Goal: Information Seeking & Learning: Learn about a topic

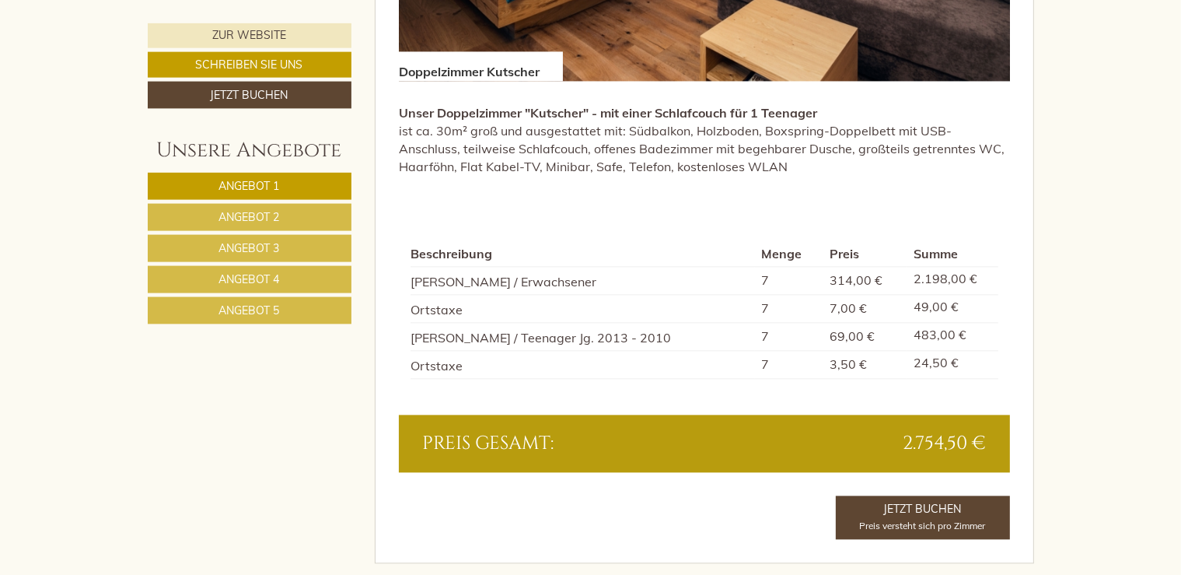
scroll to position [3367, 0]
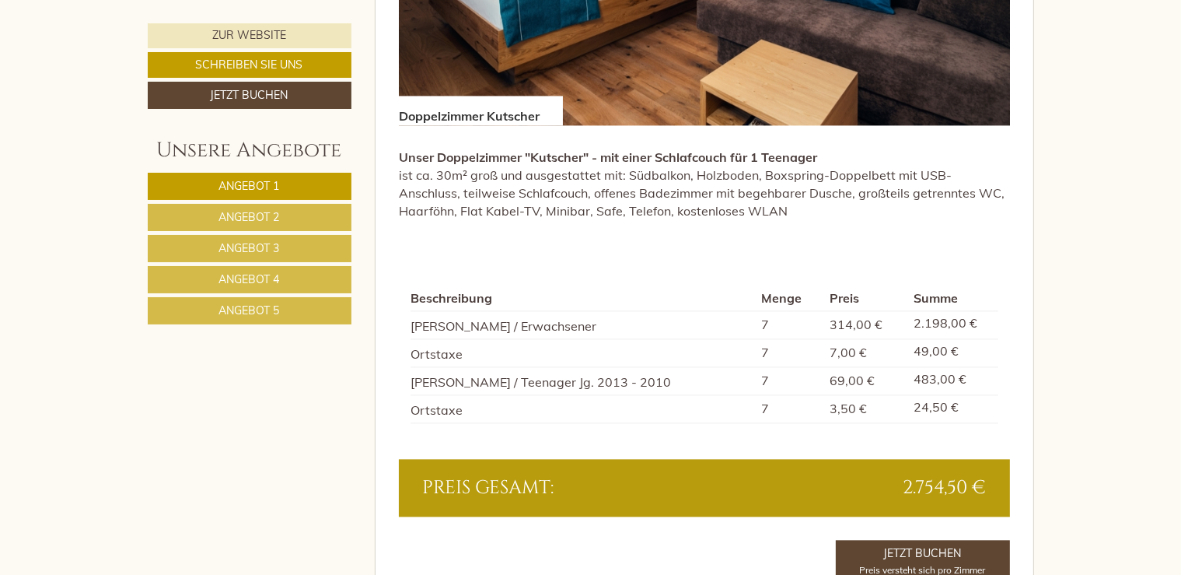
click at [258, 247] on span "Angebot 3" at bounding box center [249, 248] width 61 height 14
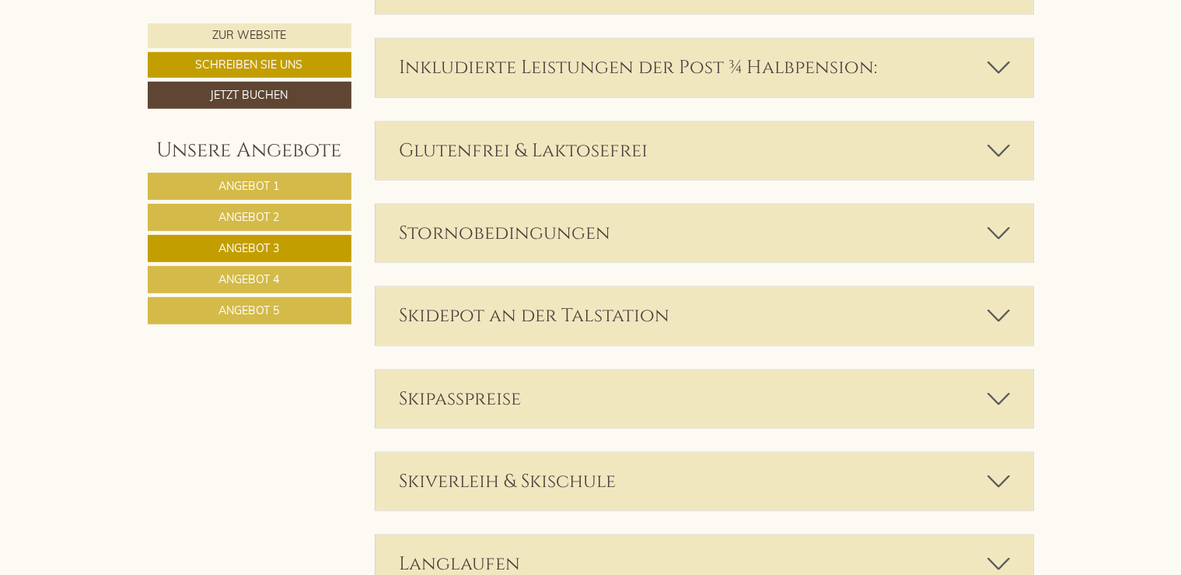
scroll to position [2125, 0]
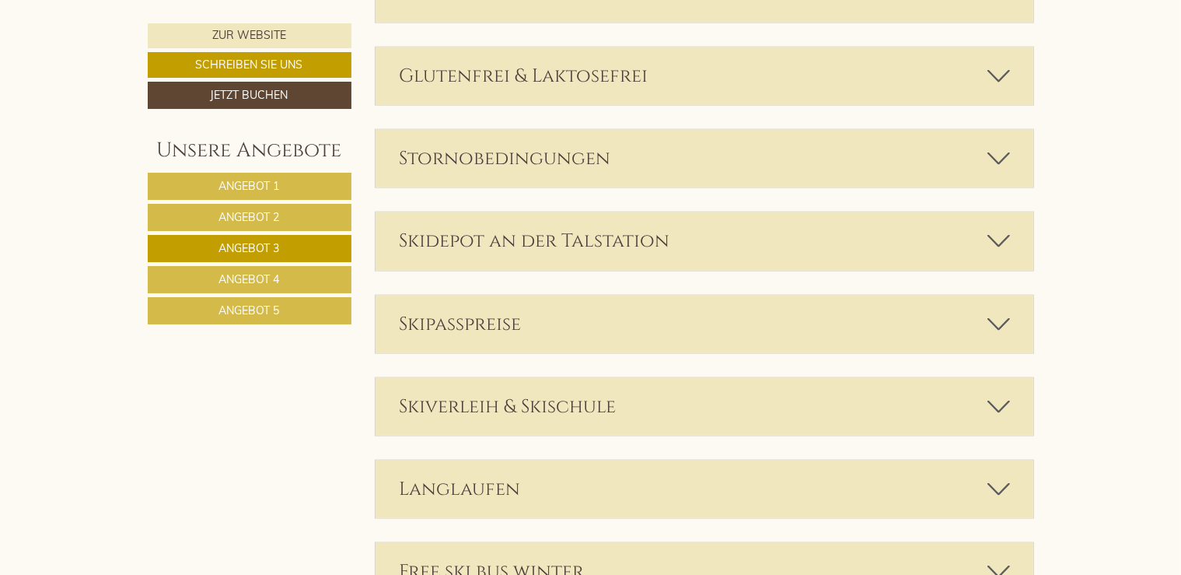
click at [261, 272] on span "Angebot 4" at bounding box center [249, 279] width 61 height 14
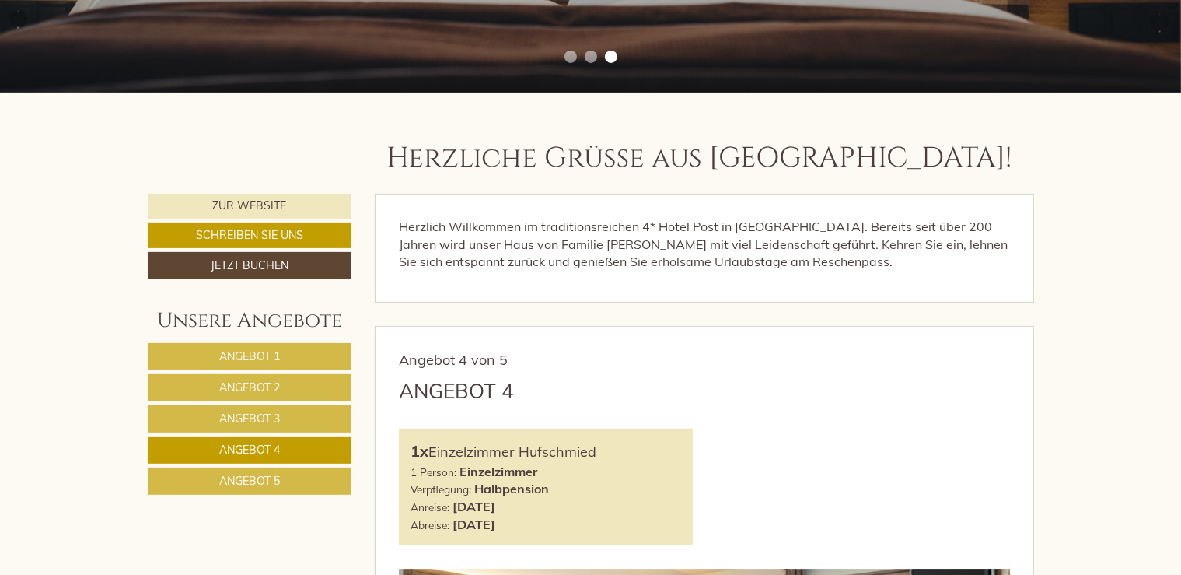
scroll to position [441, 0]
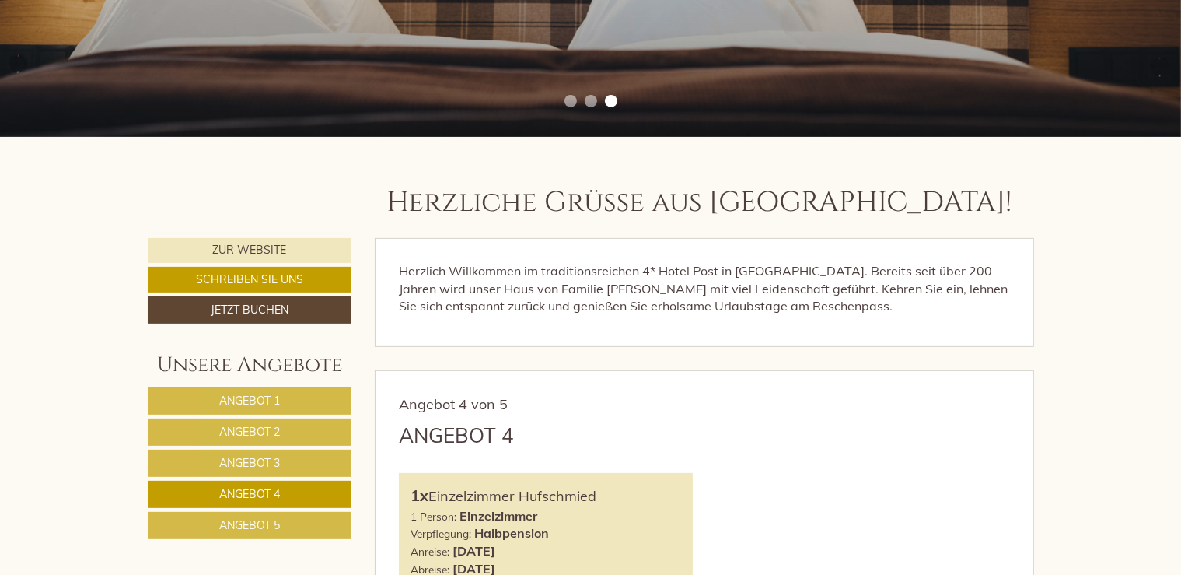
click at [269, 523] on span "Angebot 5" at bounding box center [249, 525] width 61 height 14
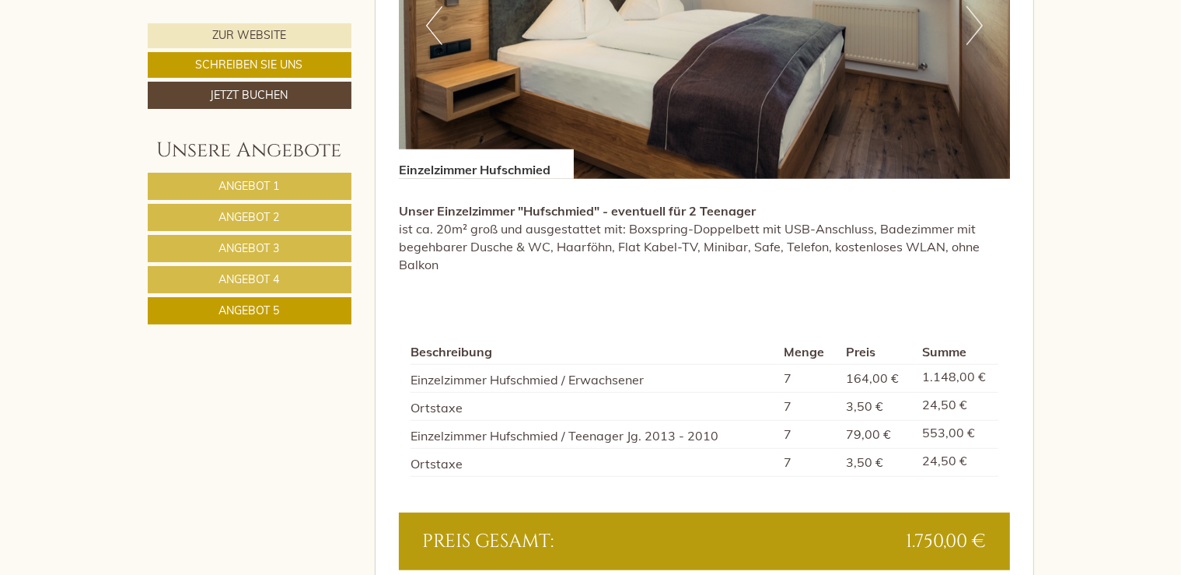
scroll to position [1222, 0]
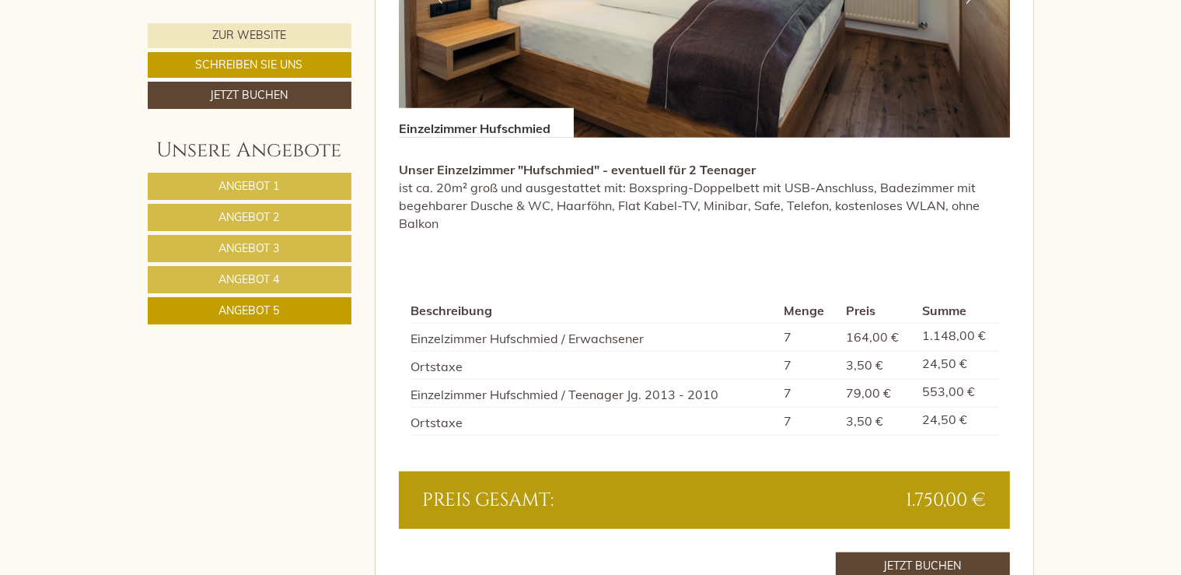
click at [265, 185] on span "Angebot 1" at bounding box center [249, 186] width 61 height 14
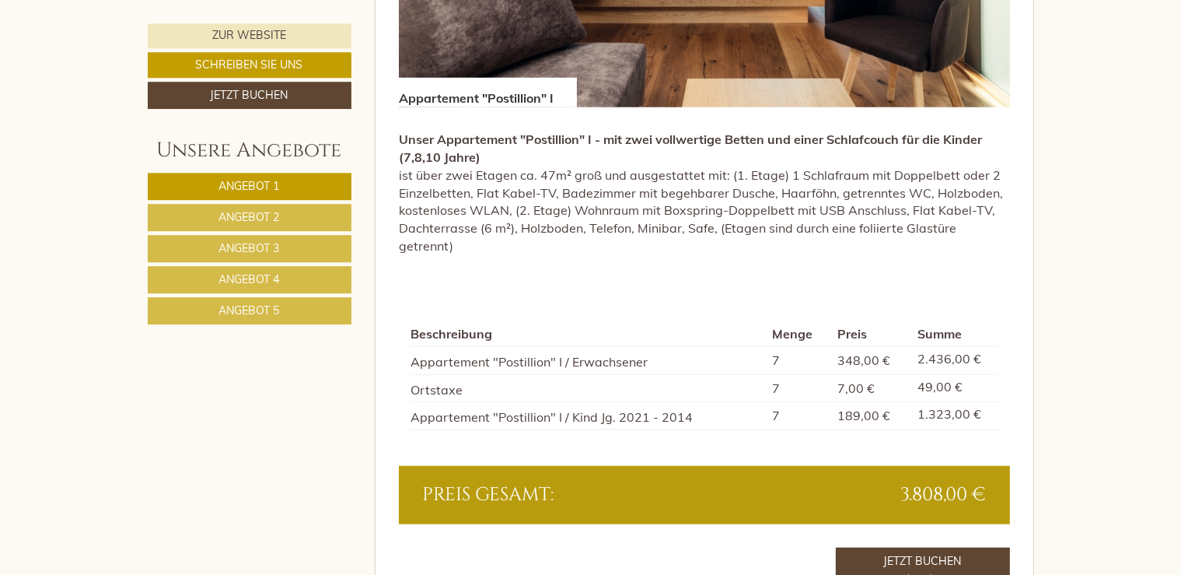
scroll to position [1262, 0]
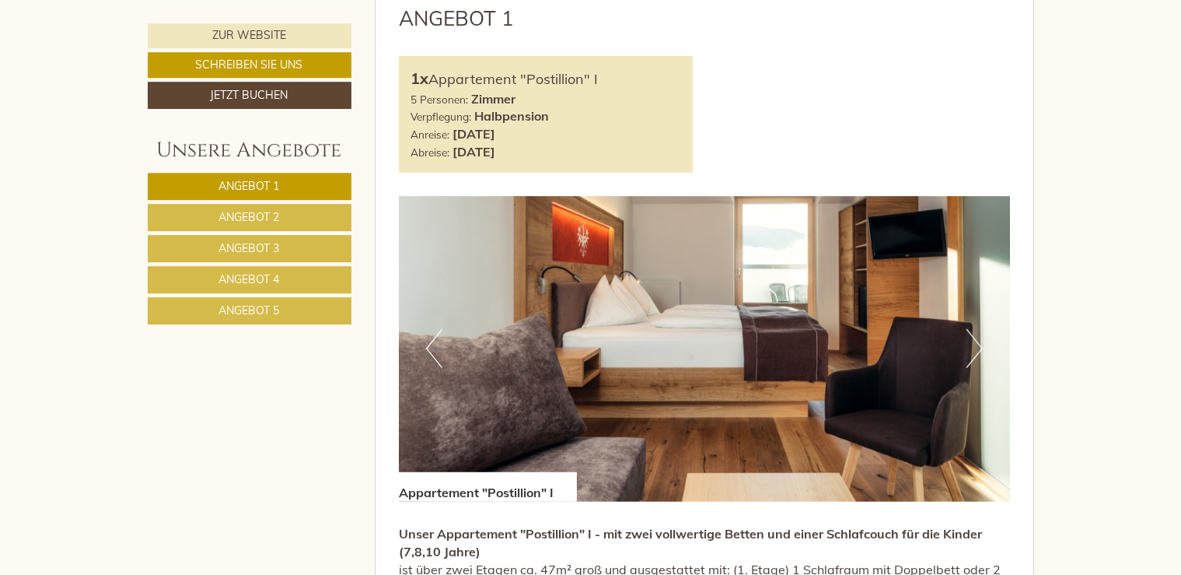
scroll to position [862, 0]
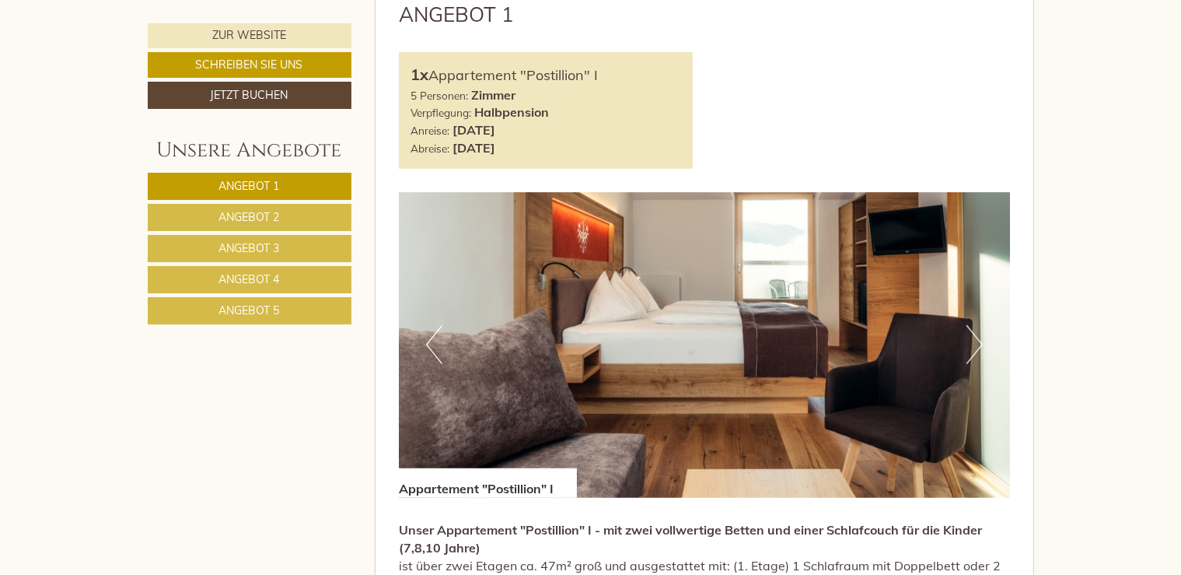
click at [976, 347] on button "Next" at bounding box center [975, 344] width 16 height 39
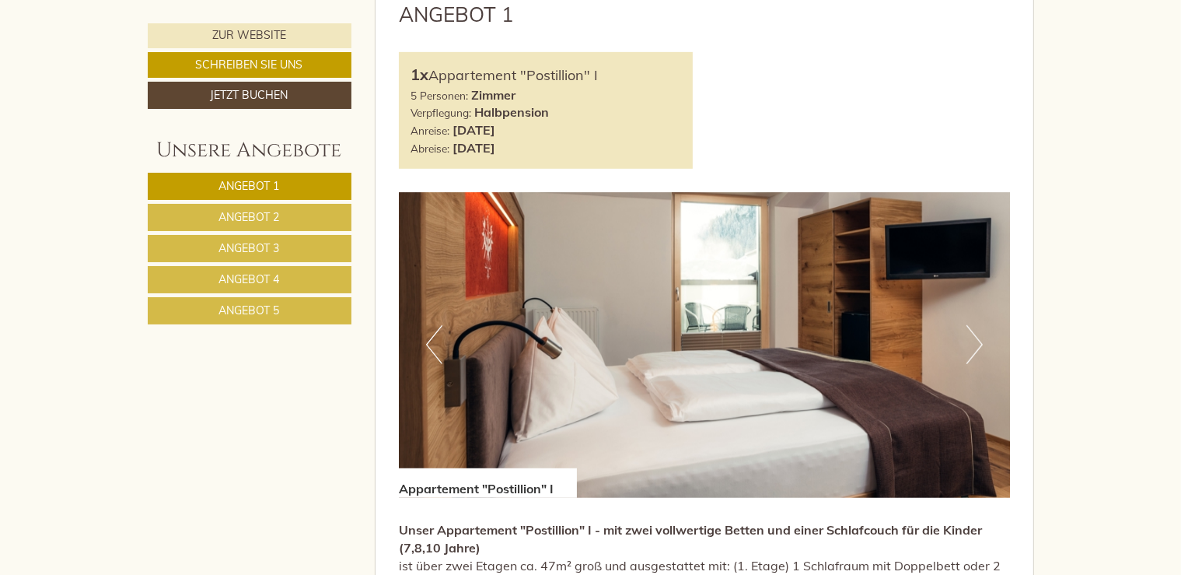
click at [976, 347] on button "Next" at bounding box center [975, 344] width 16 height 39
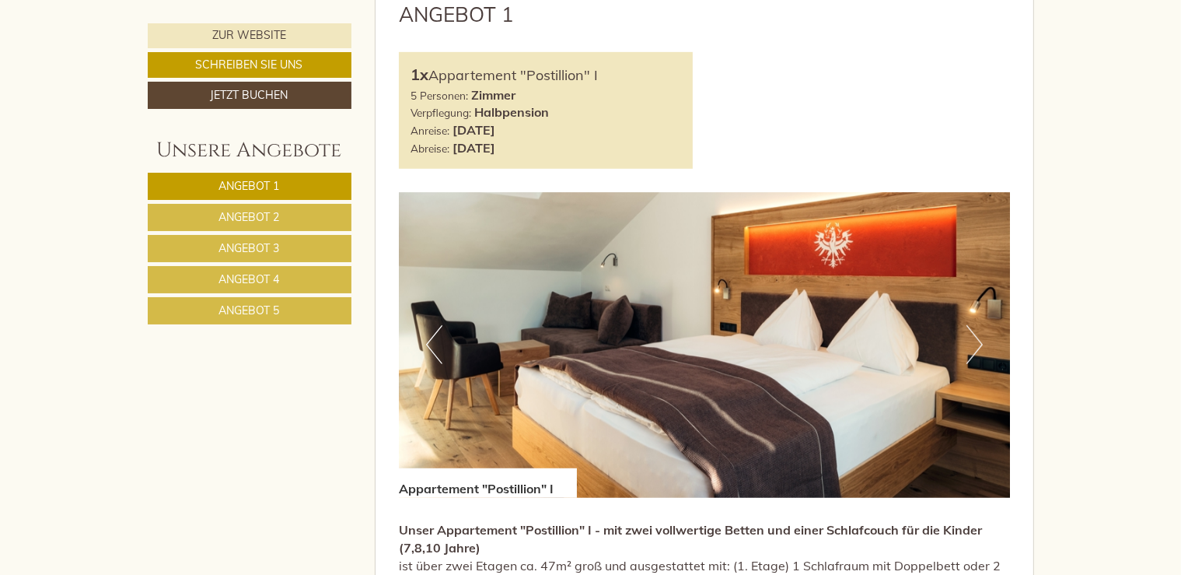
click at [976, 347] on button "Next" at bounding box center [975, 344] width 16 height 39
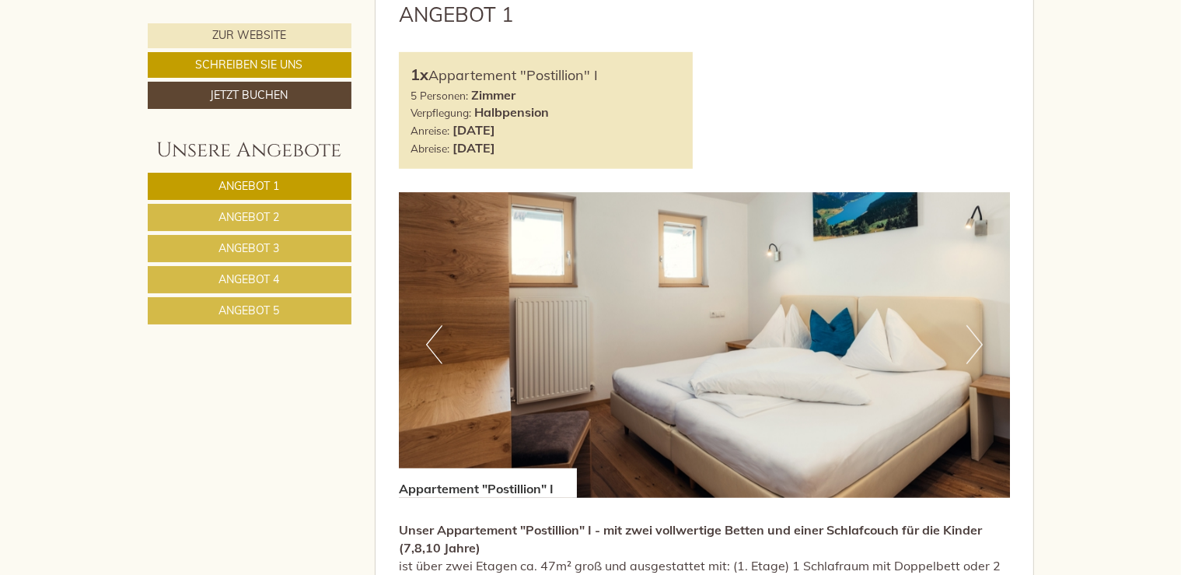
click at [976, 347] on button "Next" at bounding box center [975, 344] width 16 height 39
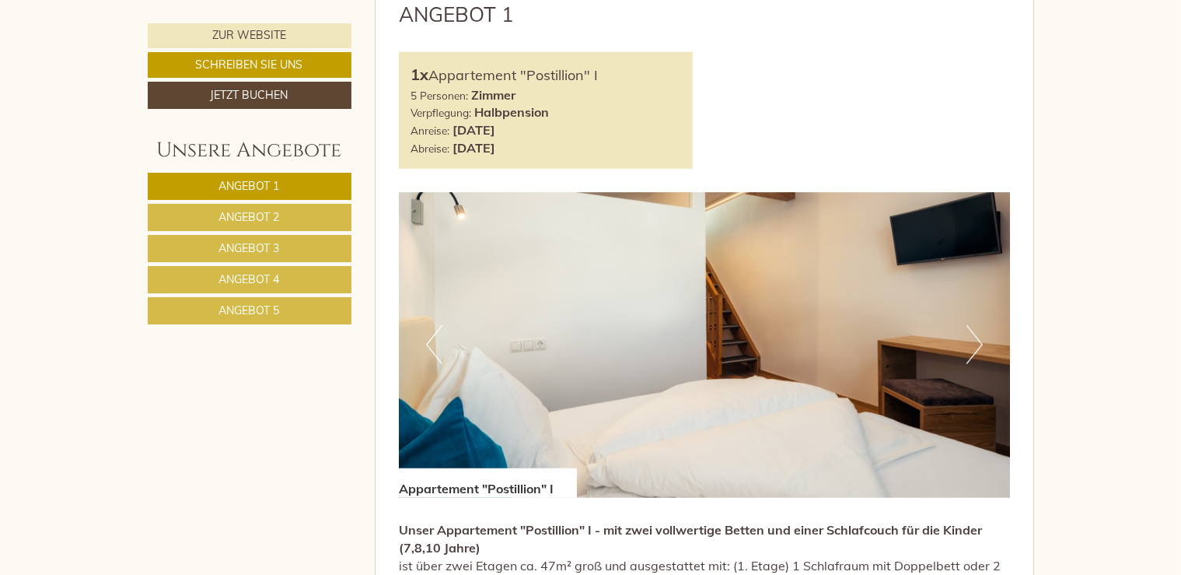
click at [976, 347] on button "Next" at bounding box center [975, 344] width 16 height 39
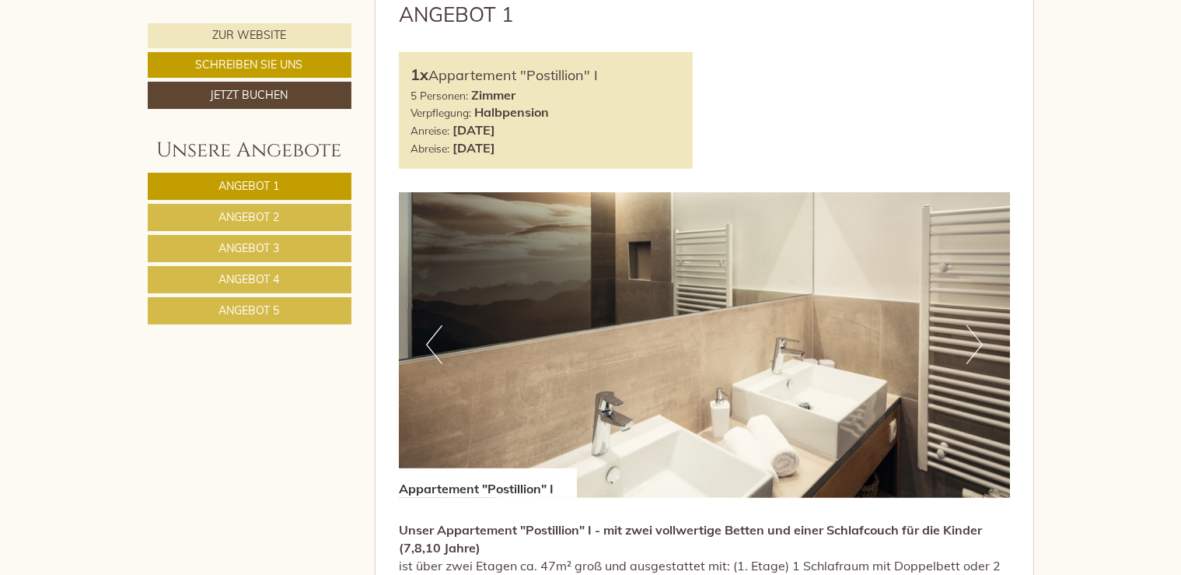
click at [976, 347] on button "Next" at bounding box center [975, 344] width 16 height 39
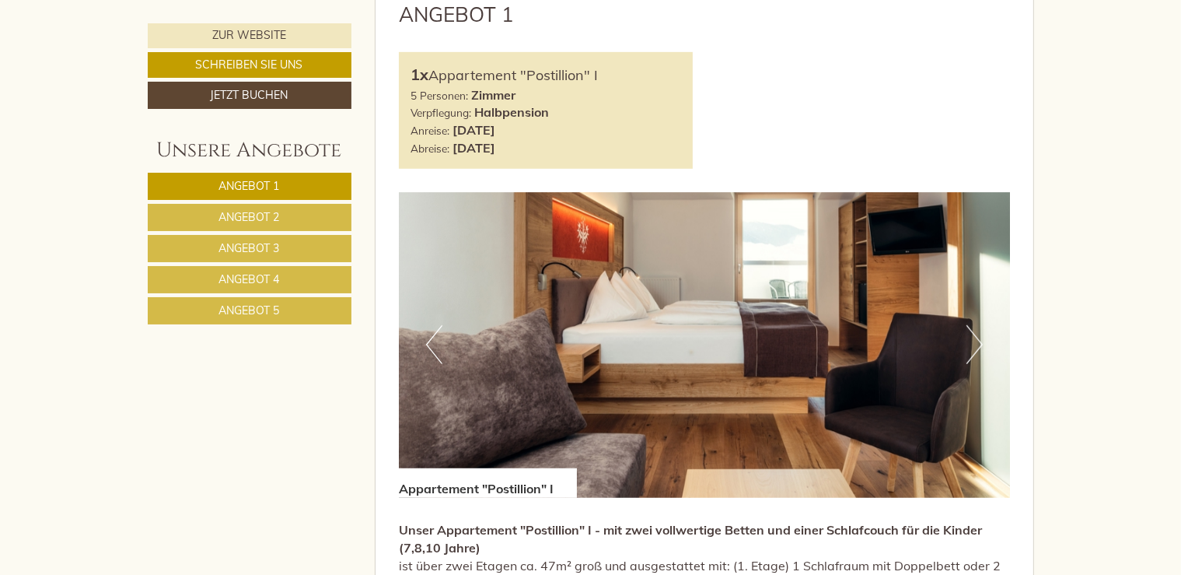
click at [976, 347] on button "Next" at bounding box center [975, 344] width 16 height 39
